Goal: Communication & Community: Answer question/provide support

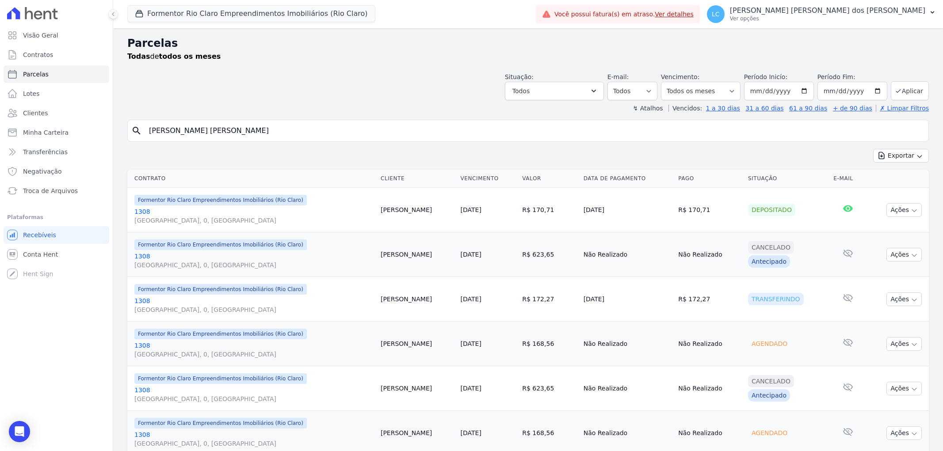
select select
click at [38, 255] on span "Conta Hent" at bounding box center [40, 254] width 35 height 9
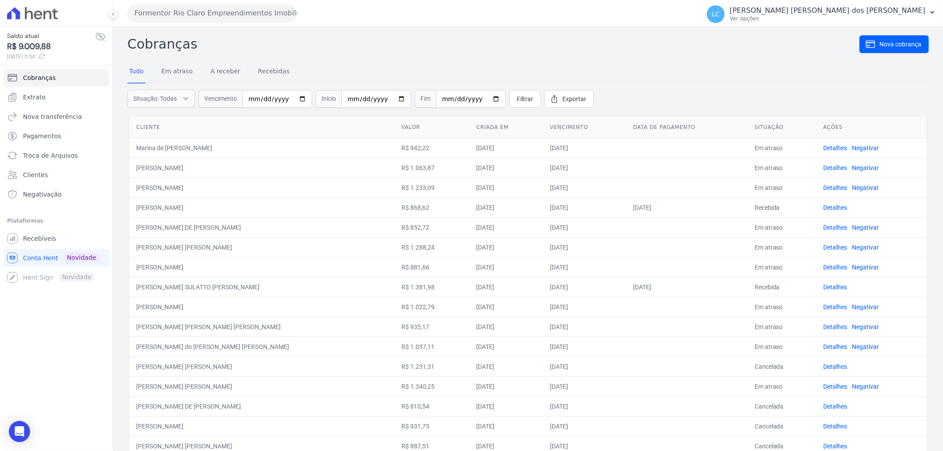
click at [151, 9] on button "Formentor Rio Claro Empreendimentos Imobiliários (Rio Claro)" at bounding box center [212, 13] width 170 height 18
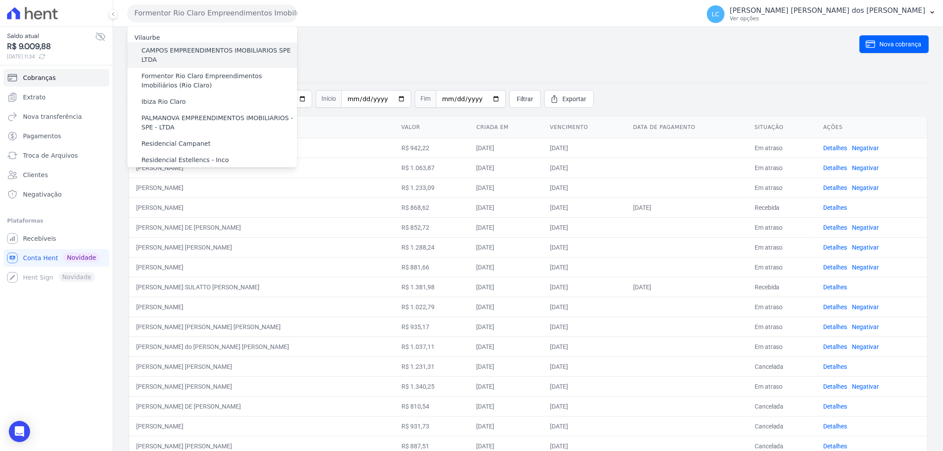
click at [168, 63] on label "CAMPOS EMPREENDIMENTOS IMOBILIARIOS SPE LTDA" at bounding box center [219, 55] width 156 height 19
click at [0, 0] on input "CAMPOS EMPREENDIMENTOS IMOBILIARIOS SPE LTDA" at bounding box center [0, 0] width 0 height 0
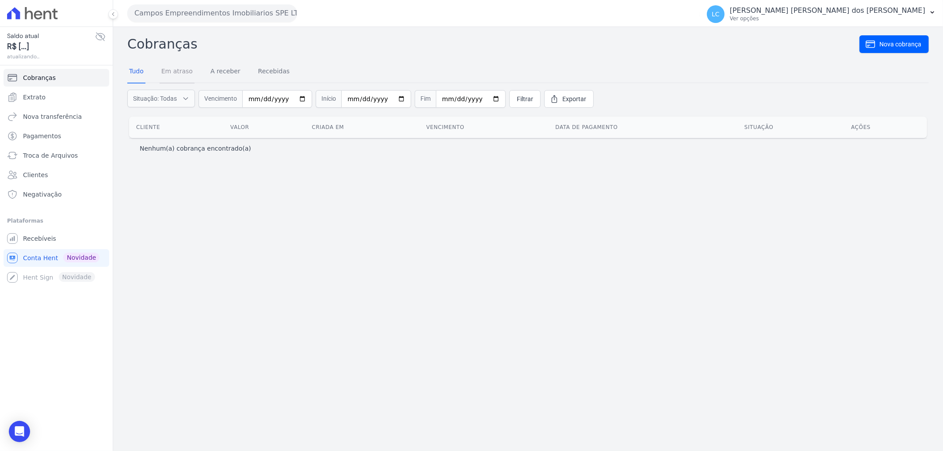
click at [178, 74] on link "Em atraso" at bounding box center [177, 72] width 35 height 23
click at [725, 15] on span "LC" at bounding box center [716, 14] width 18 height 18
click at [720, 15] on span "LC" at bounding box center [716, 14] width 8 height 6
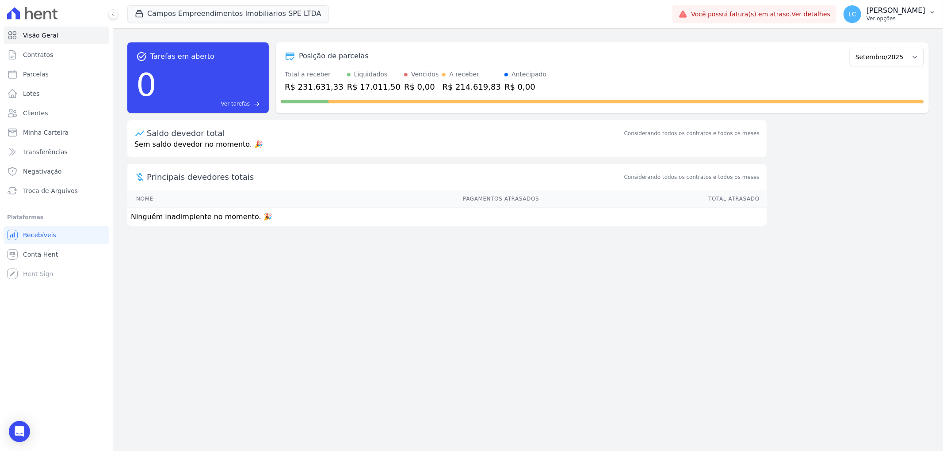
click at [848, 14] on span "LC" at bounding box center [852, 14] width 8 height 6
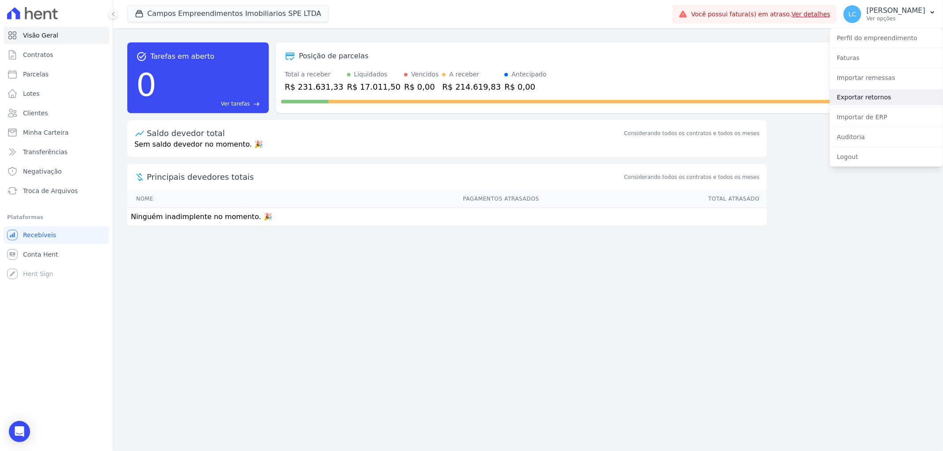
click at [859, 98] on link "Exportar retornos" at bounding box center [886, 97] width 113 height 16
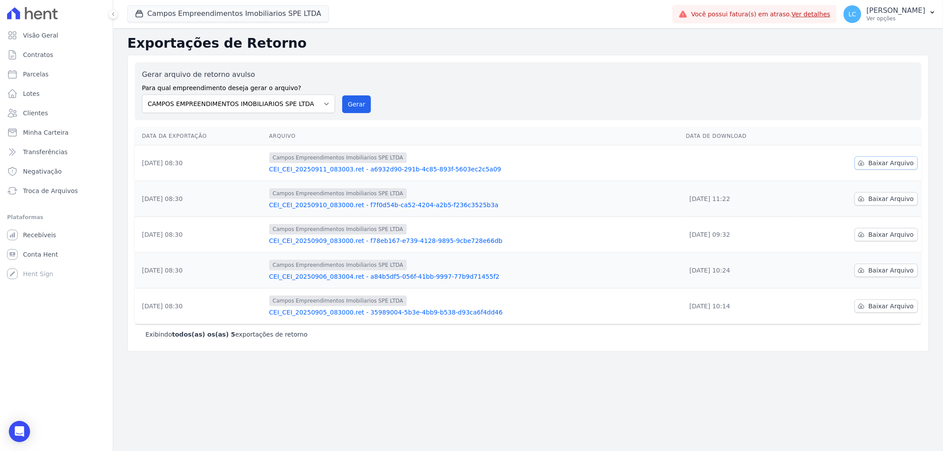
click at [882, 162] on span "Baixar Arquivo" at bounding box center [891, 163] width 46 height 9
click at [15, 424] on div "Open Intercom Messenger" at bounding box center [19, 431] width 23 height 23
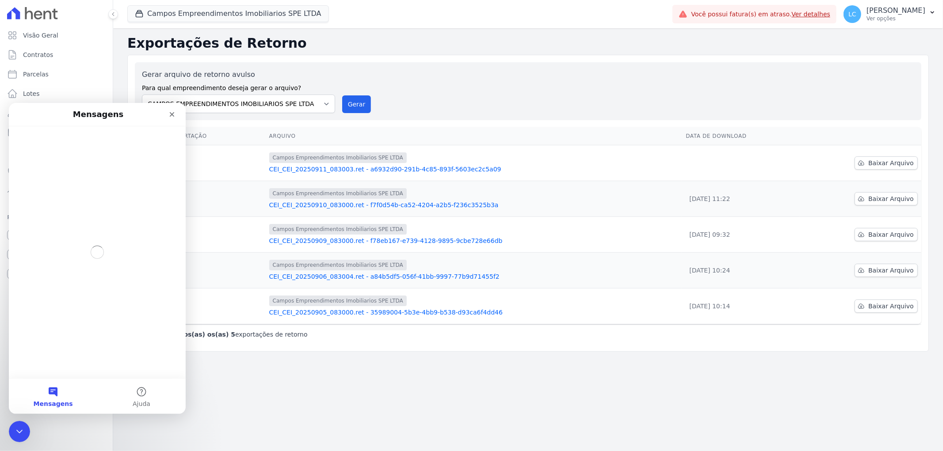
click at [61, 393] on button "Mensagens" at bounding box center [53, 395] width 88 height 35
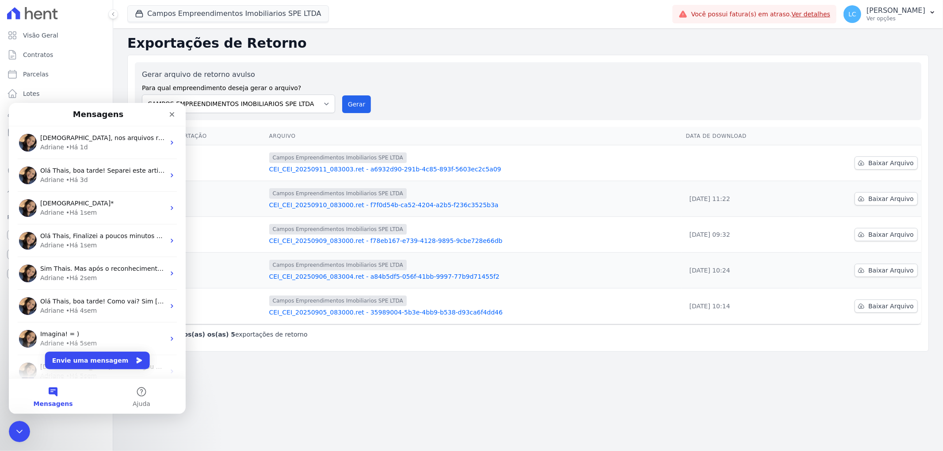
click at [48, 390] on button "Mensagens" at bounding box center [53, 395] width 88 height 35
click at [52, 394] on button "Mensagens" at bounding box center [53, 395] width 88 height 35
click at [88, 356] on button "Envie uma mensagem" at bounding box center [97, 360] width 105 height 18
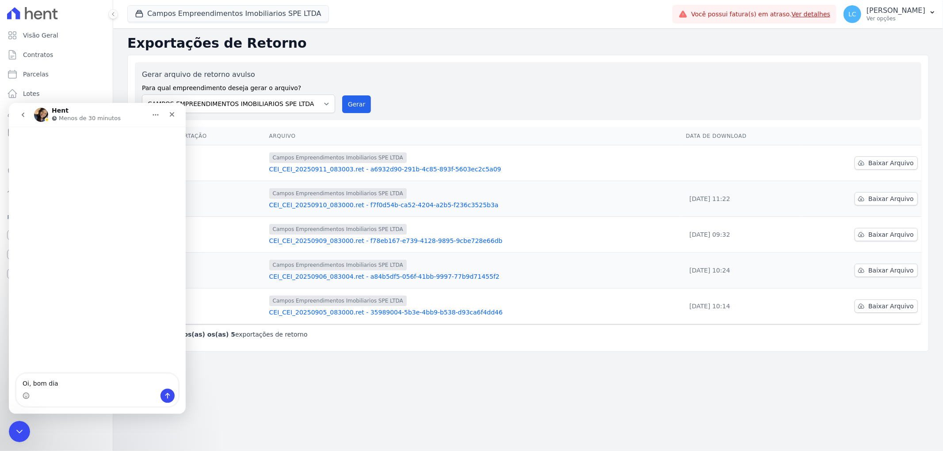
type textarea "Oi, bom dia"
type textarea "tudo"
type textarea "tudo em?"
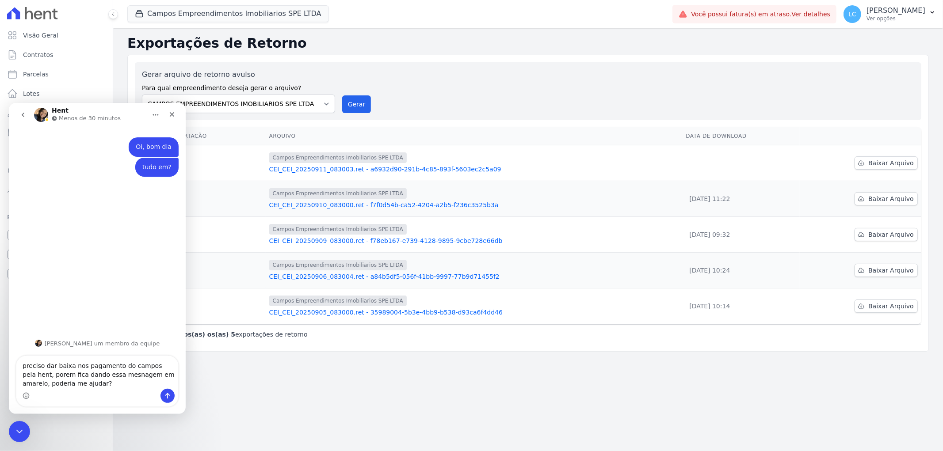
type textarea "preciso dar baixa nos pagamento do campos pela hent, porem fica dando essa mesn…"
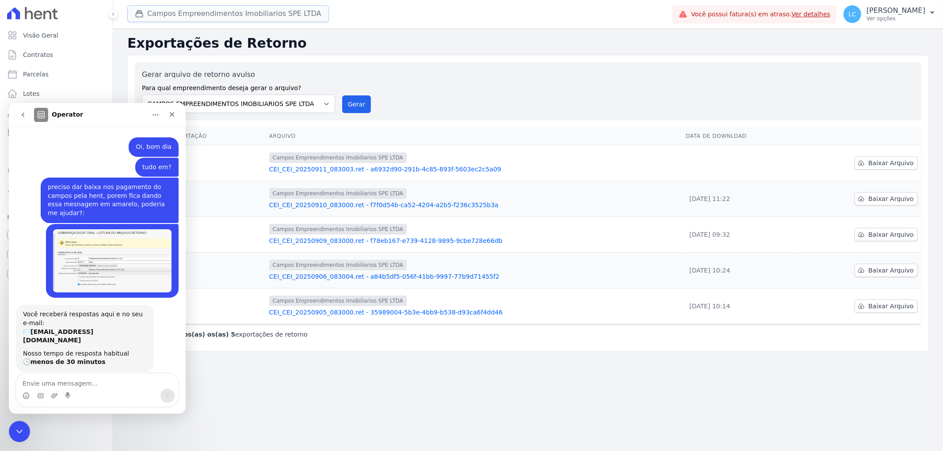
click at [268, 18] on button "Campos Empreendimentos Imobiliarios SPE LTDA" at bounding box center [228, 13] width 202 height 17
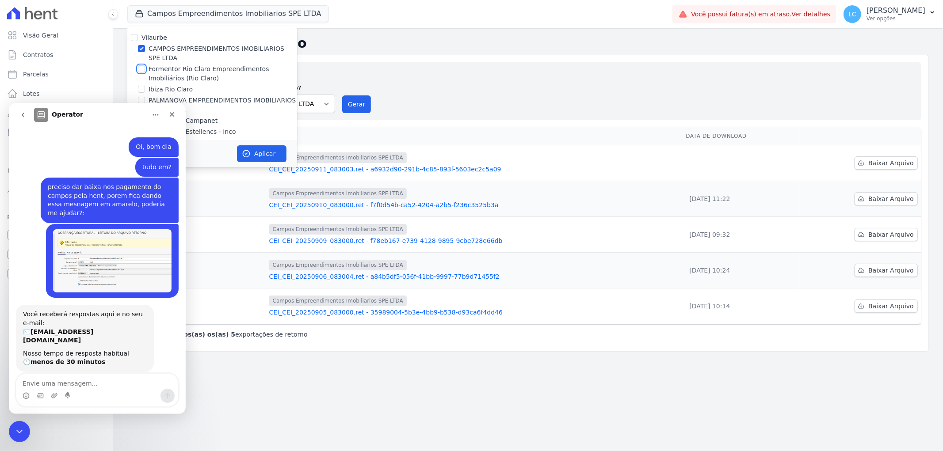
click at [140, 69] on input "Formentor Rio Claro Empreendimentos Imobiliários (Rio Claro)" at bounding box center [141, 68] width 7 height 7
checkbox input "true"
click at [142, 47] on input "CAMPOS EMPREENDIMENTOS IMOBILIARIOS SPE LTDA" at bounding box center [141, 48] width 7 height 7
checkbox input "false"
click at [272, 152] on button "Aplicar" at bounding box center [262, 153] width 50 height 17
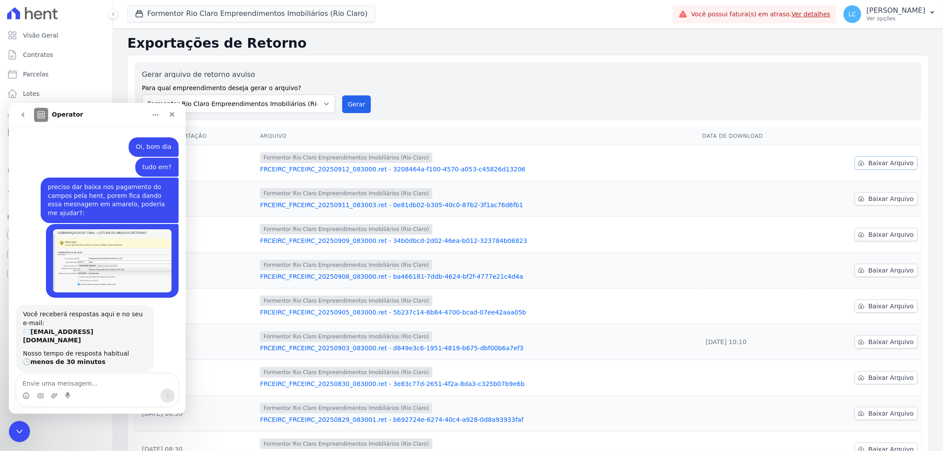
click at [884, 162] on span "Baixar Arquivo" at bounding box center [891, 163] width 46 height 9
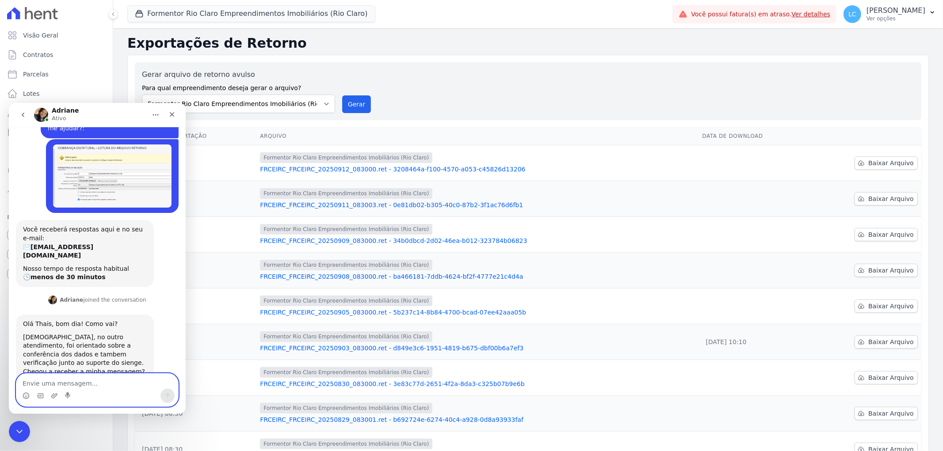
click at [86, 383] on textarea "Envie uma mensagem..." at bounding box center [97, 381] width 162 height 15
type textarea "sim e nos ja fizemos isso"
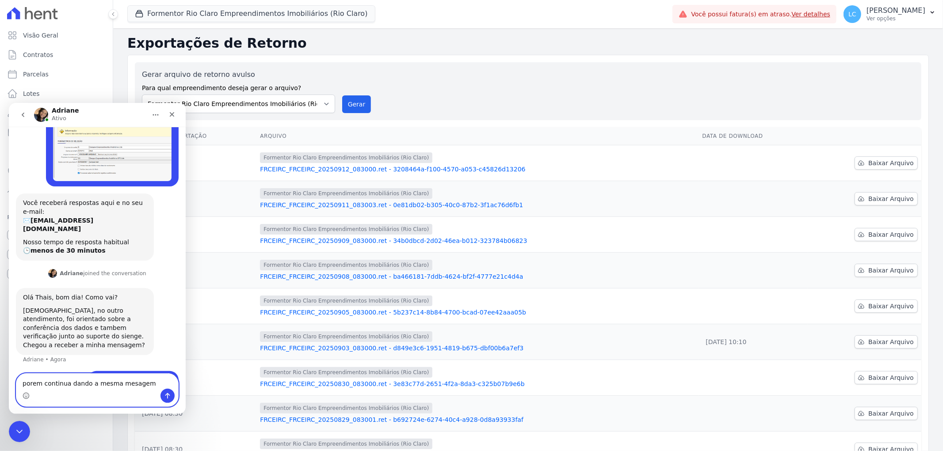
type textarea "porem continua dando a mesma mesagem"
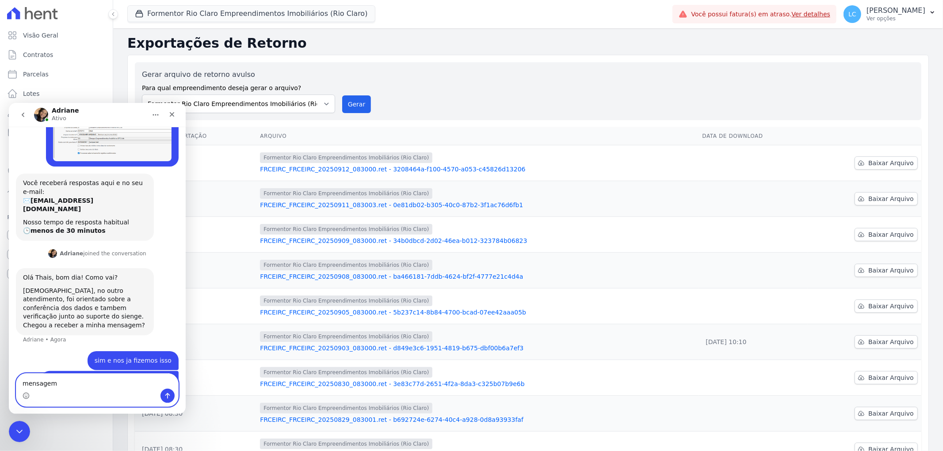
type textarea "mensagem *"
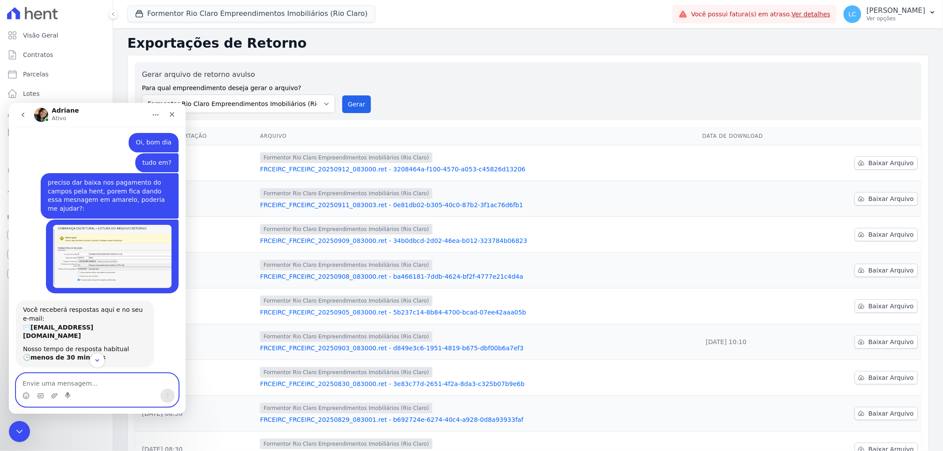
scroll to position [152, 0]
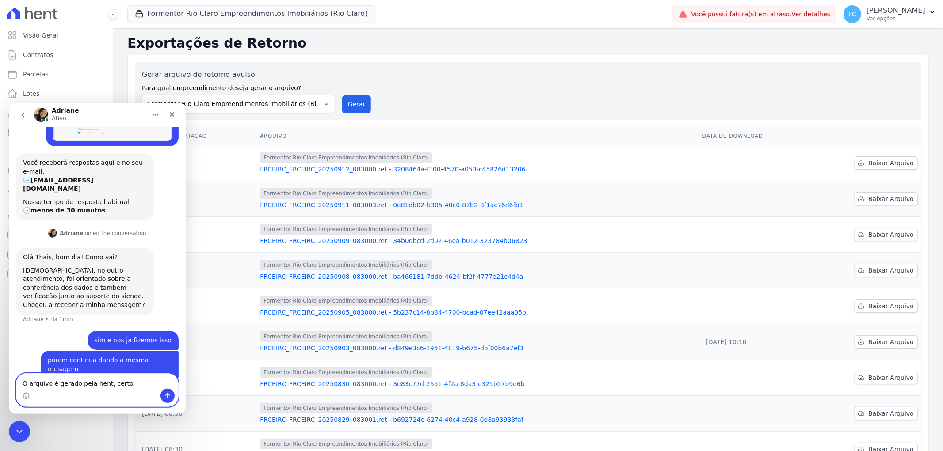
type textarea "O arquivo é gerado pela hent, certo?"
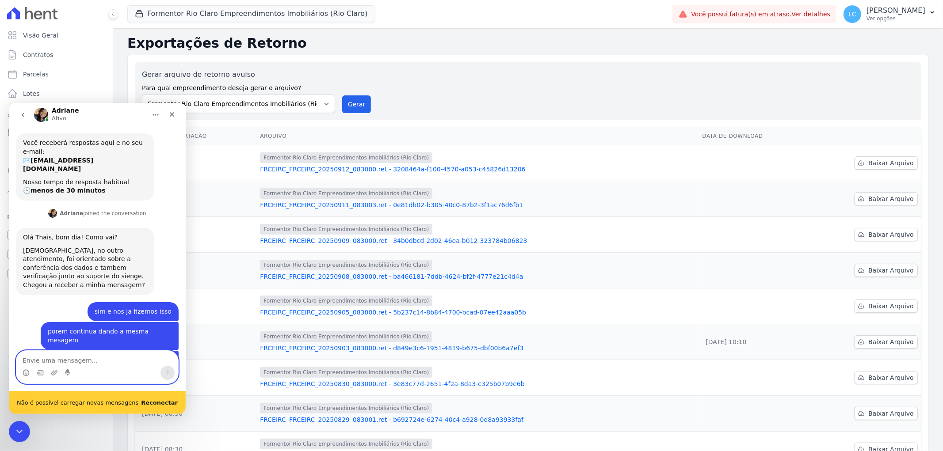
scroll to position [363, 0]
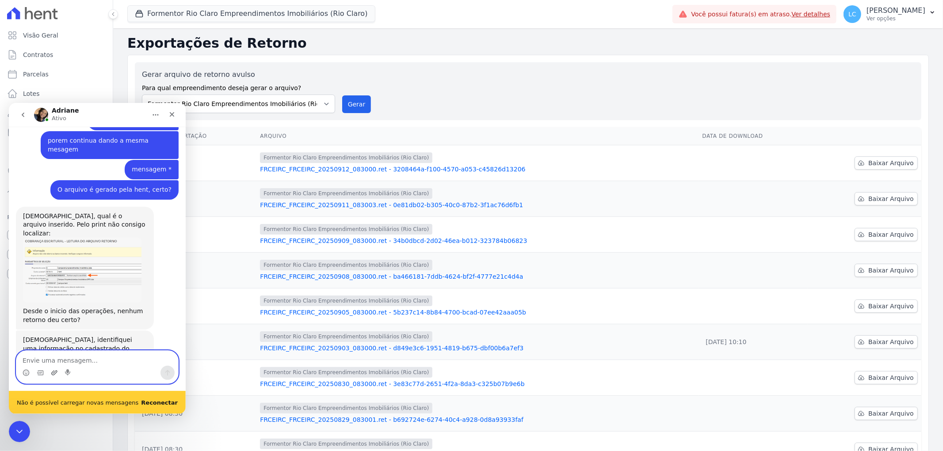
click at [57, 370] on icon "Upload do anexo" at bounding box center [54, 372] width 6 height 5
click at [83, 355] on textarea "Envie uma mensagem..." at bounding box center [97, 358] width 162 height 15
type textarea "Não, não consegui dar nenhuma baixa pelo campos"
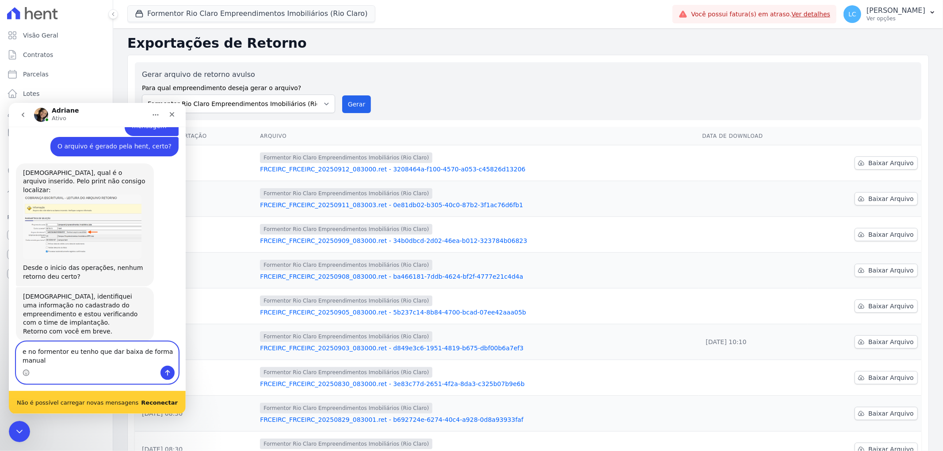
type textarea "e no formentor eu tenho que dar baixa de forma manual"
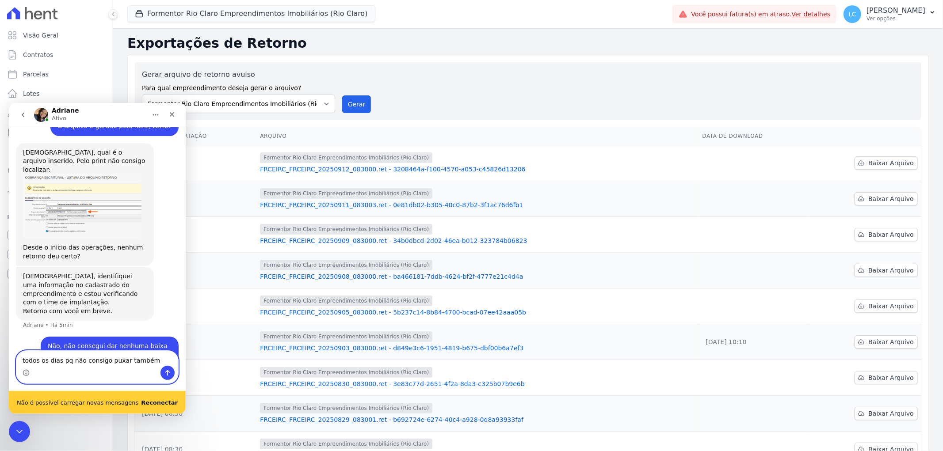
type textarea "todos os dias pq não consigo puxar também"
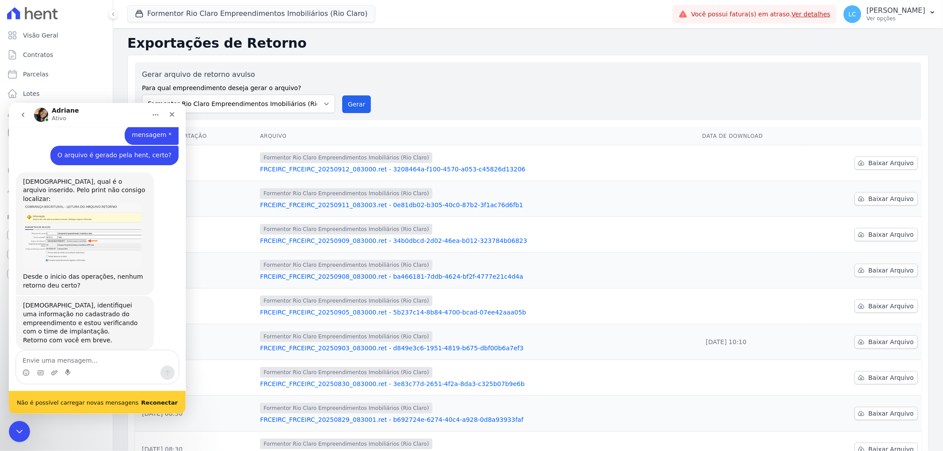
scroll to position [518, 0]
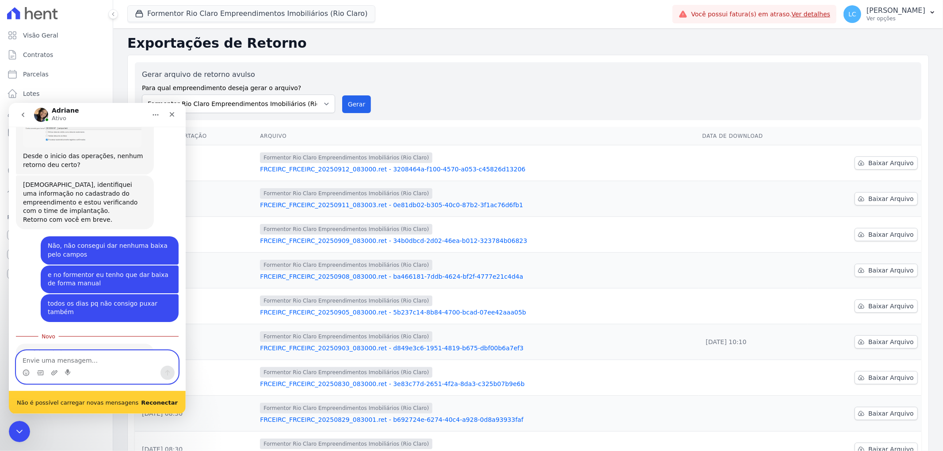
click at [91, 352] on textarea "Envie uma mensagem..." at bounding box center [97, 358] width 162 height 15
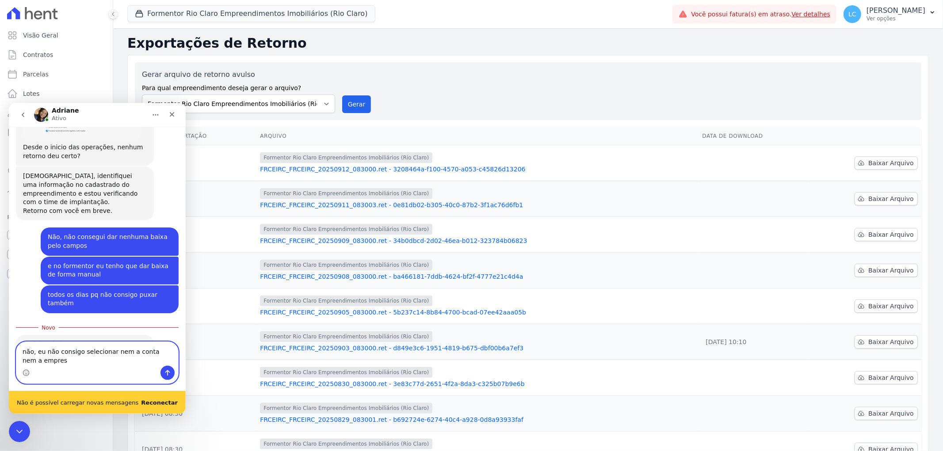
type textarea "não, eu não consigo selecionar nem a conta nem a empresa"
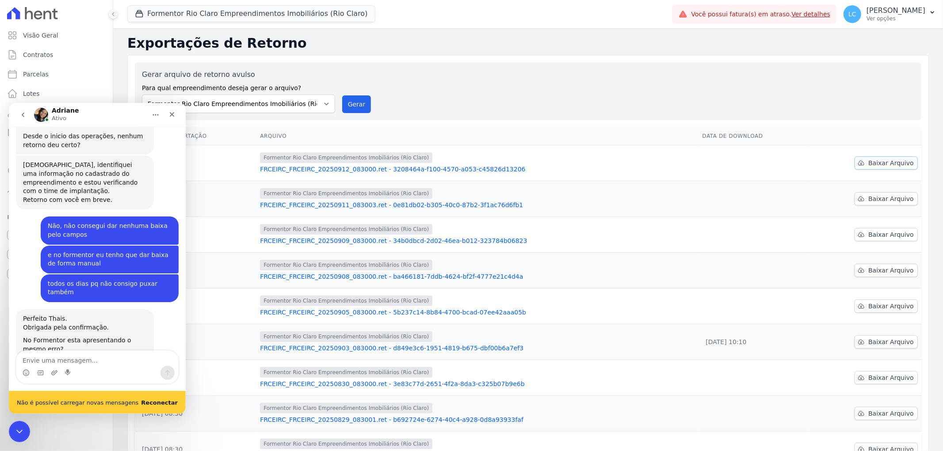
click at [868, 162] on span "Baixar Arquivo" at bounding box center [891, 163] width 46 height 9
click at [92, 358] on textarea "Envie uma mensagem..." at bounding box center [97, 358] width 162 height 15
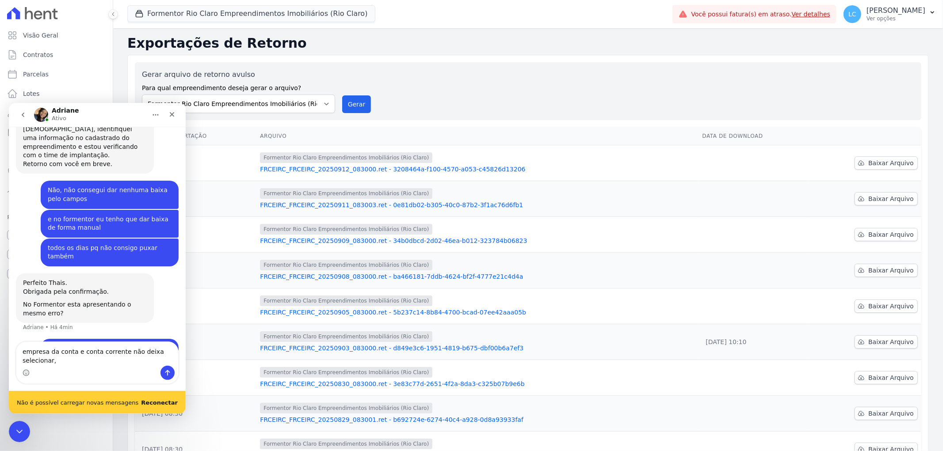
scroll to position [582, 0]
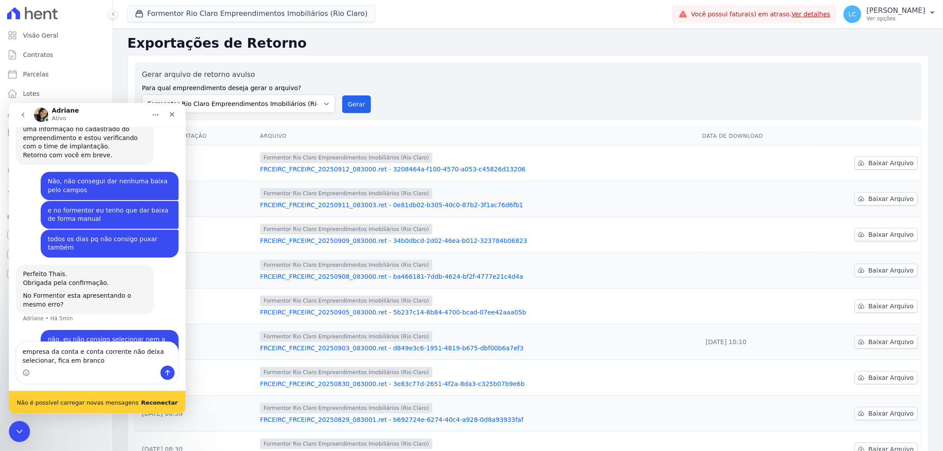
type textarea "empresa da conta e conta corrente não deixa selecionar, fica em branco"
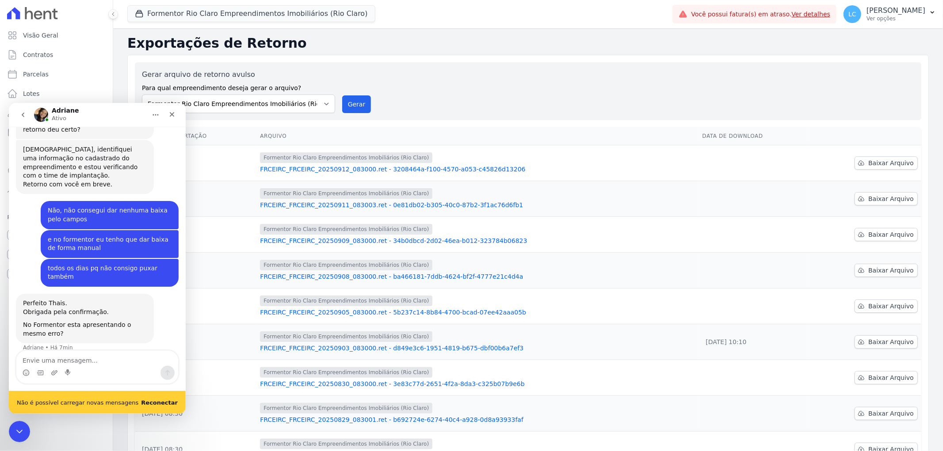
scroll to position [602, 0]
